Goal: Transaction & Acquisition: Purchase product/service

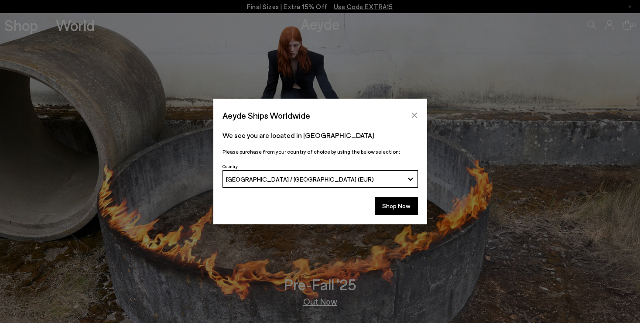
click at [414, 113] on icon "Close" at bounding box center [414, 115] width 7 height 7
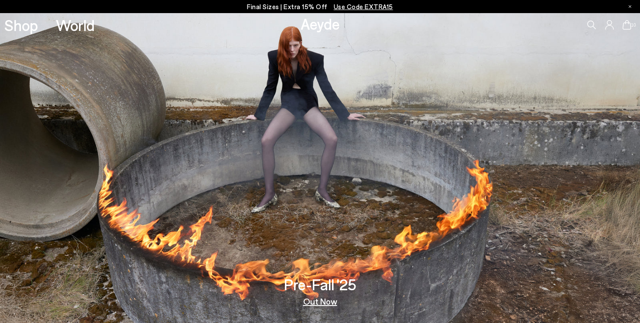
click at [279, 4] on p "Final Sizes | Extra 15% Off Use Code EXTRA15" at bounding box center [320, 6] width 146 height 11
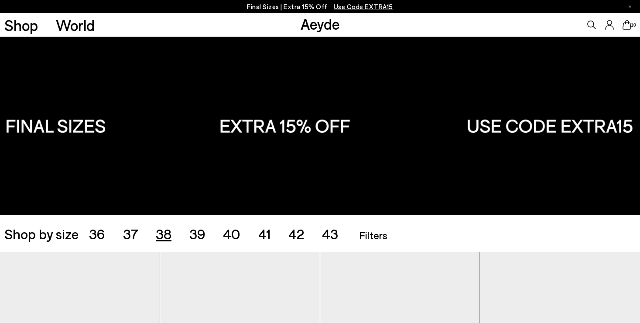
click at [159, 234] on span "38" at bounding box center [164, 233] width 16 height 17
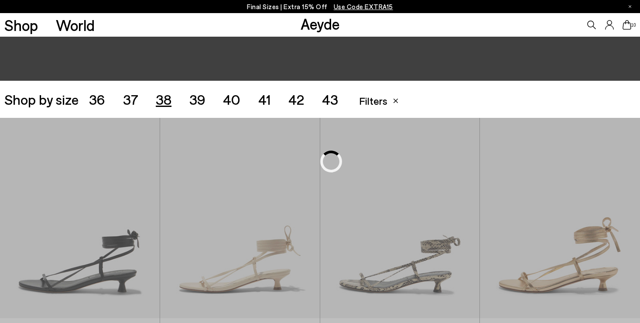
scroll to position [178, 0]
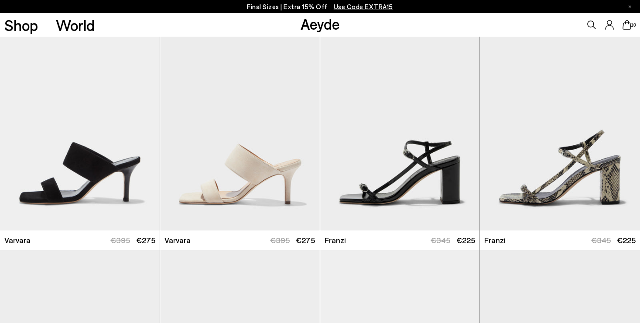
scroll to position [1546, 0]
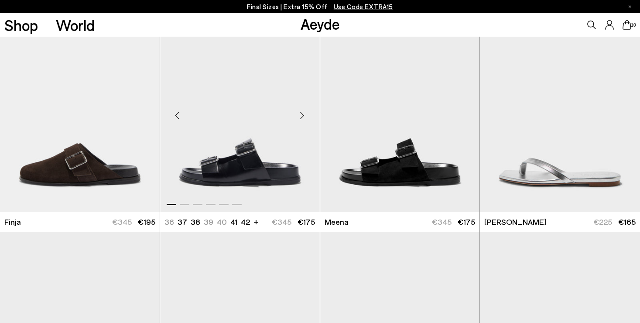
scroll to position [2452, 0]
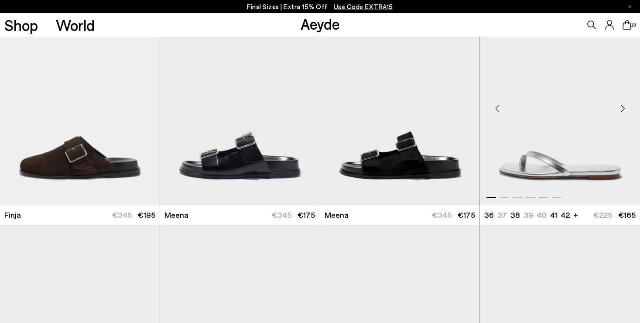
click at [560, 169] on img "1 / 6" at bounding box center [560, 104] width 160 height 201
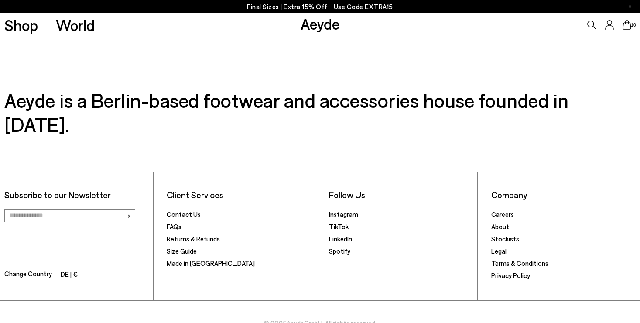
scroll to position [3300, 0]
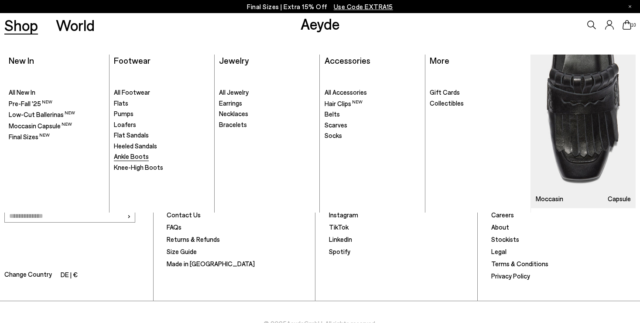
click at [140, 153] on span "Ankle Boots" at bounding box center [131, 156] width 35 height 8
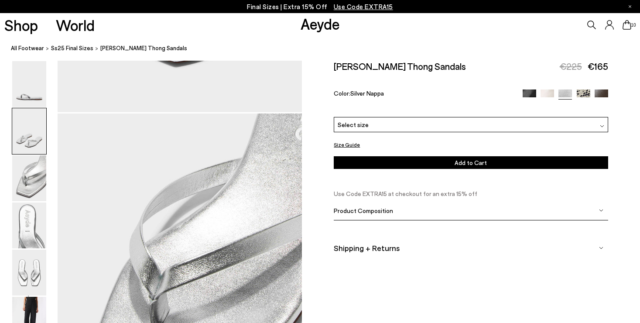
scroll to position [626, 0]
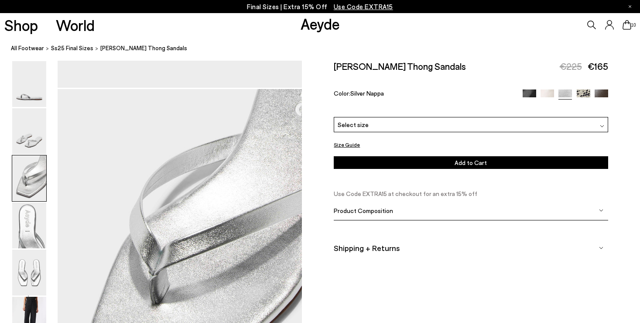
click at [427, 117] on div "Select size" at bounding box center [471, 124] width 274 height 15
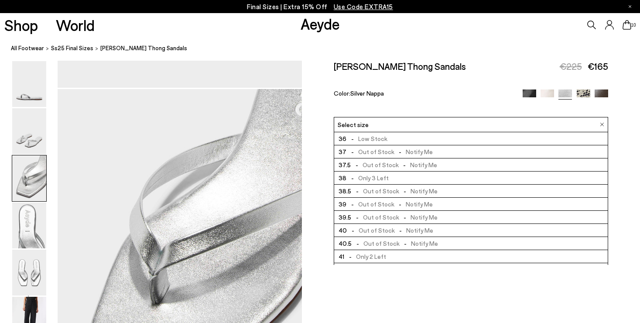
click at [375, 174] on span "- Only 3 Left" at bounding box center [368, 177] width 42 height 7
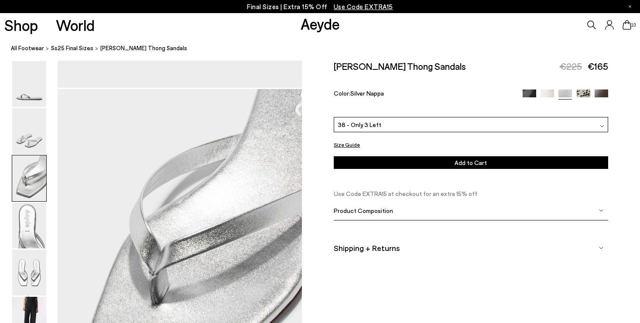
click at [406, 156] on button "Add to Cart Select a Size First" at bounding box center [471, 162] width 274 height 13
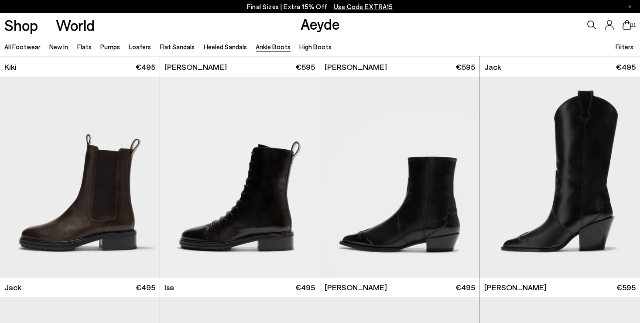
scroll to position [1352, 0]
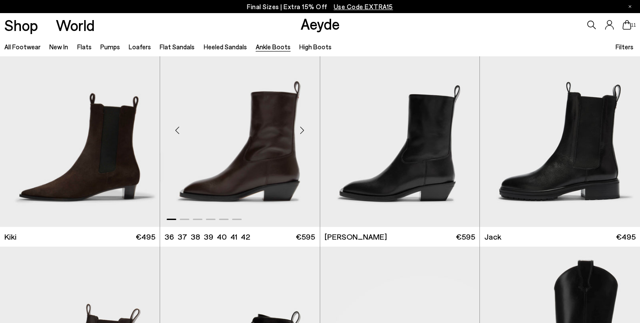
click at [249, 169] on img "1 / 6" at bounding box center [240, 126] width 160 height 201
click at [305, 44] on link "High Boots" at bounding box center [315, 47] width 32 height 8
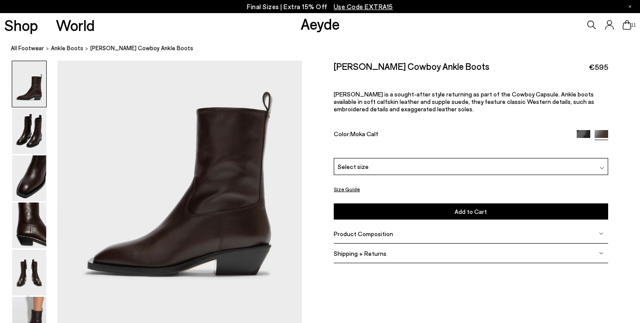
scroll to position [67, 0]
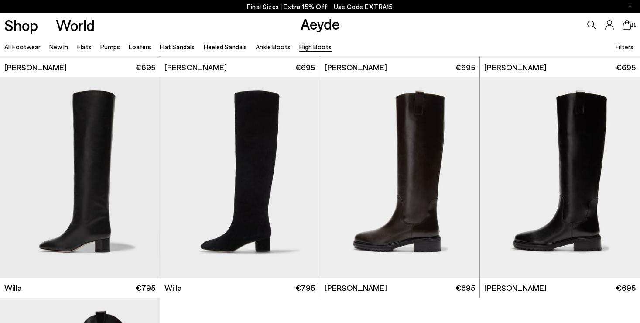
scroll to position [183, 0]
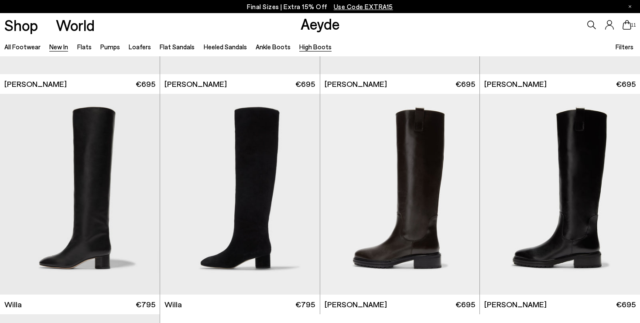
click at [55, 49] on link "New In" at bounding box center [58, 47] width 19 height 8
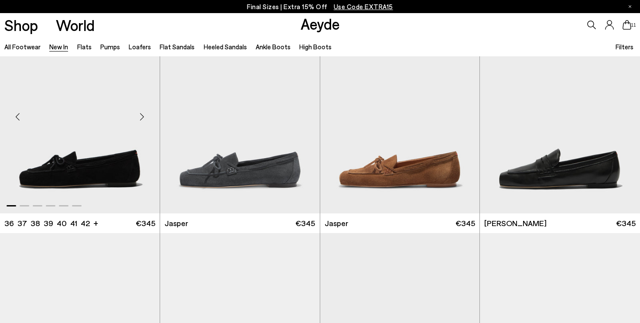
scroll to position [277, 0]
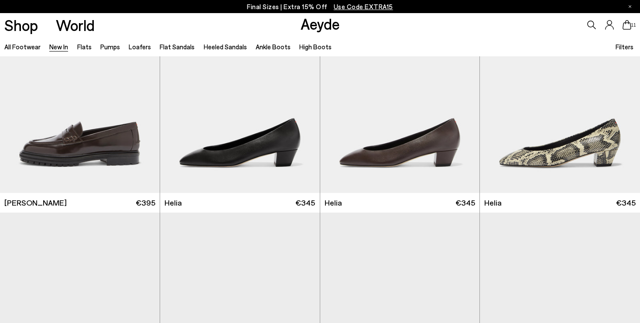
scroll to position [736, 0]
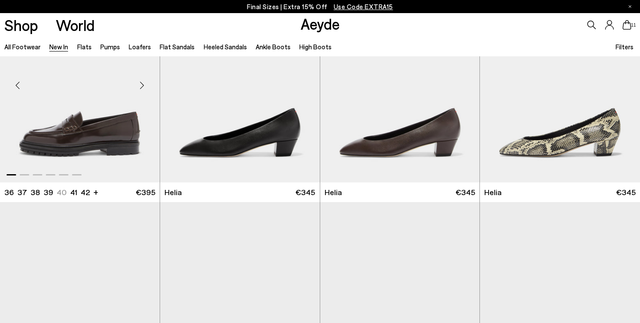
click at [124, 133] on img "1 / 6" at bounding box center [80, 82] width 160 height 201
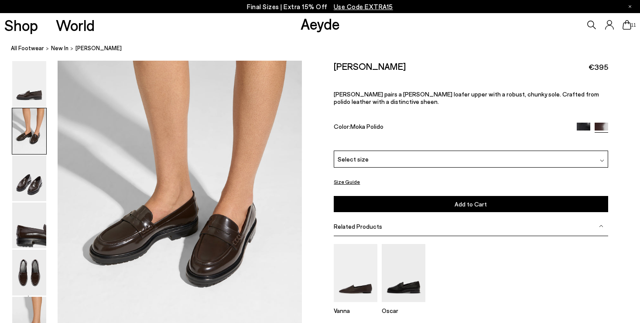
scroll to position [362, 0]
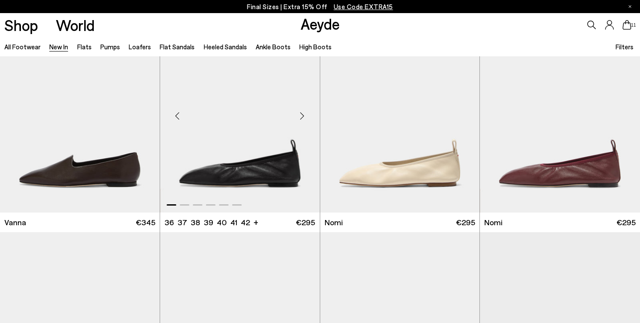
scroll to position [1388, 0]
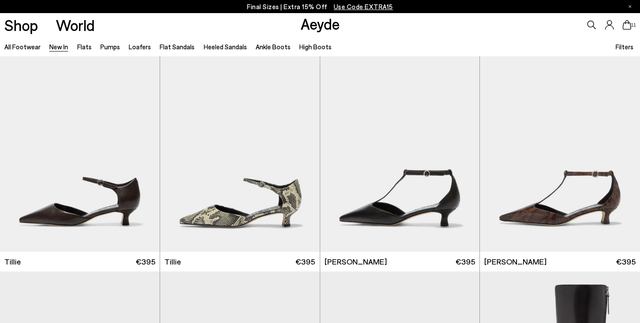
scroll to position [1817, 0]
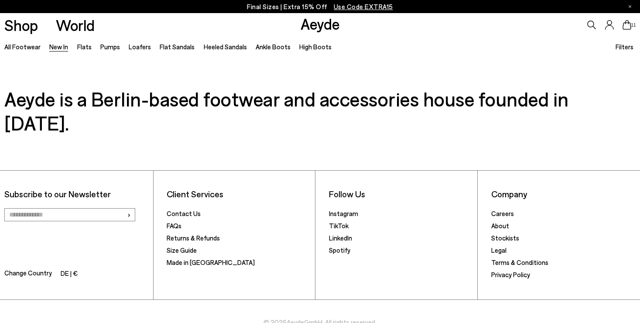
scroll to position [7513, 0]
click at [624, 25] on icon at bounding box center [627, 25] width 9 height 10
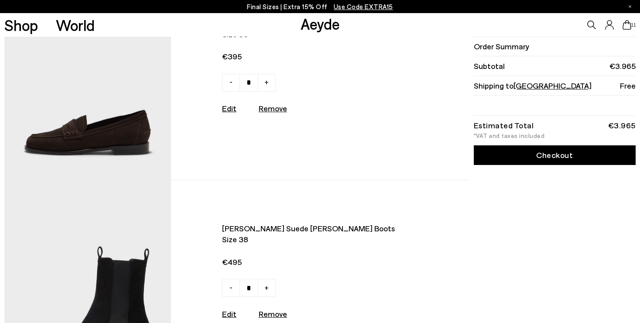
scroll to position [186, 0]
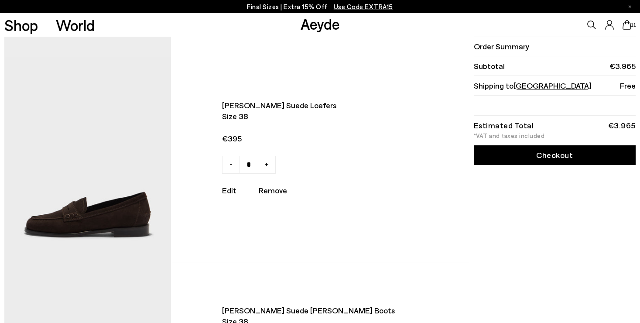
click at [272, 190] on u "Remove" at bounding box center [273, 191] width 28 height 10
type input "*"
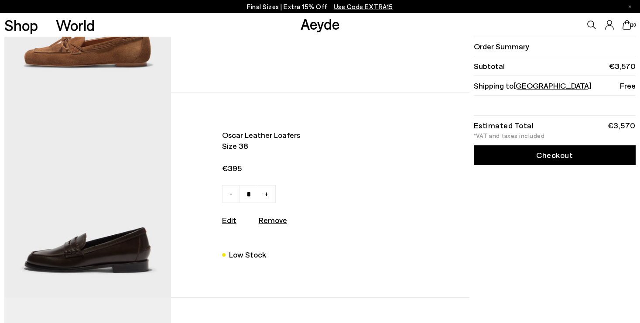
scroll to position [1198, 0]
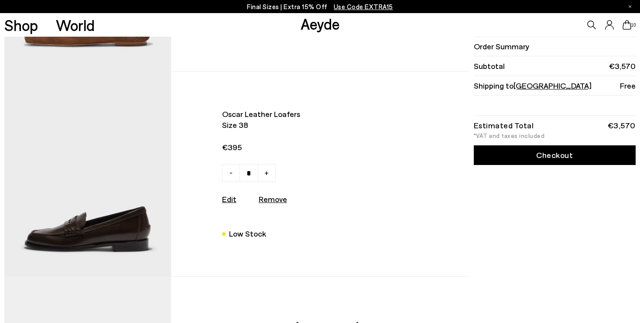
click at [279, 198] on u "Remove" at bounding box center [273, 199] width 28 height 10
type input "*"
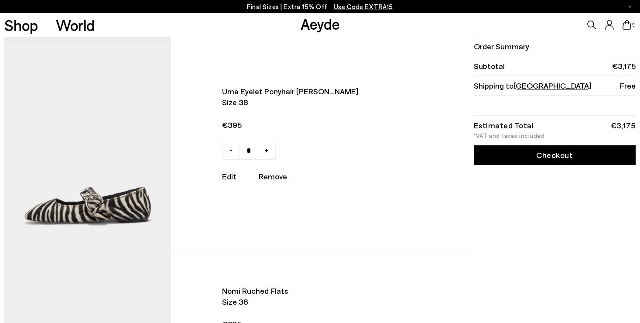
scroll to position [1293, 0]
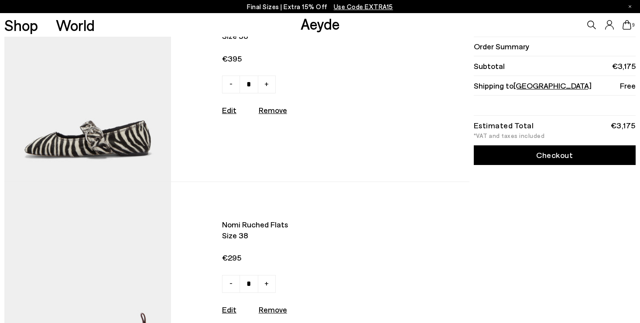
type input "*"
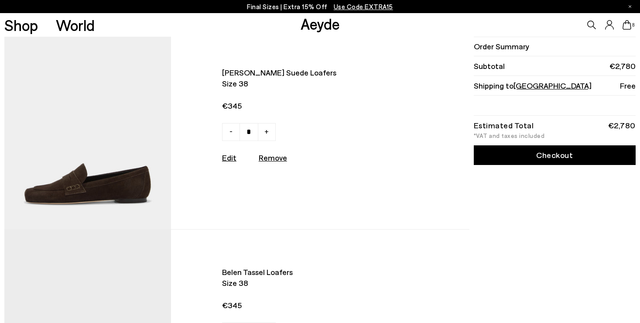
scroll to position [664, 0]
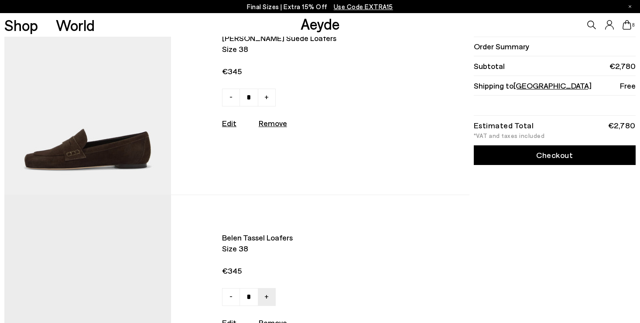
click at [279, 121] on u "Remove" at bounding box center [273, 123] width 28 height 10
type input "*"
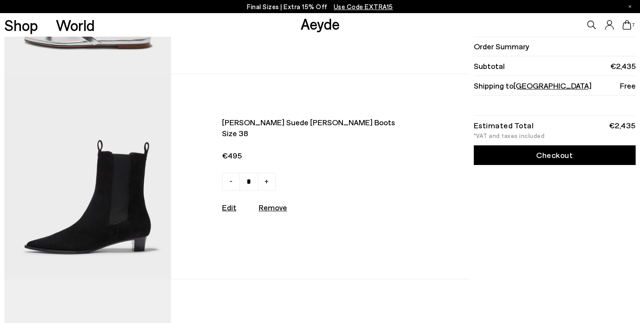
scroll to position [169, 0]
click at [98, 202] on img at bounding box center [87, 176] width 166 height 205
